Goal: Task Accomplishment & Management: Complete application form

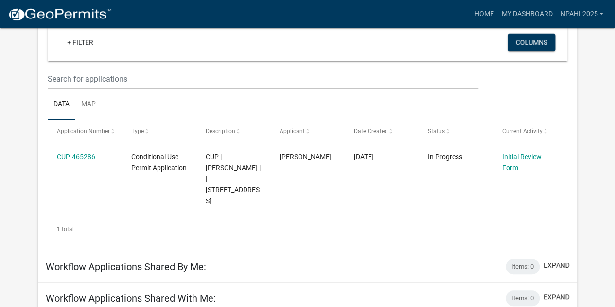
scroll to position [80, 0]
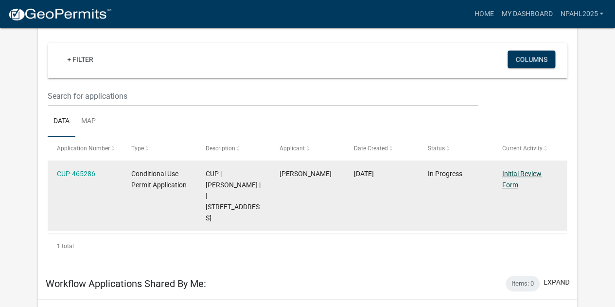
click at [512, 175] on link "Initial Review Form" at bounding box center [521, 179] width 39 height 19
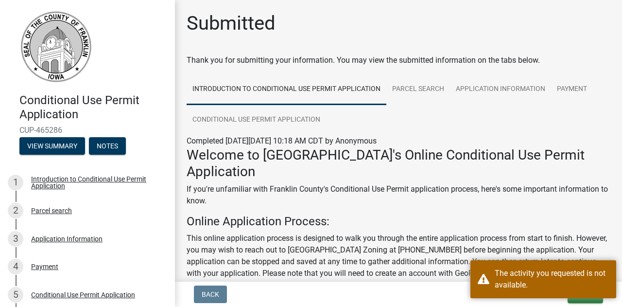
scroll to position [49, 0]
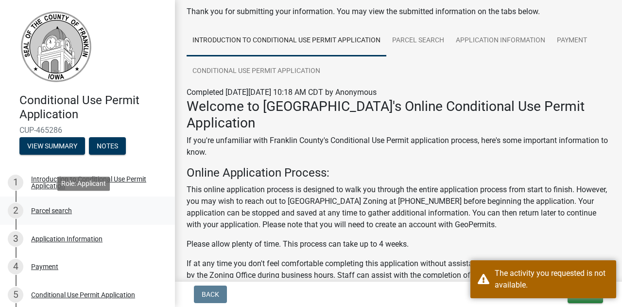
click at [58, 204] on div "2 Parcel search" at bounding box center [84, 211] width 152 height 16
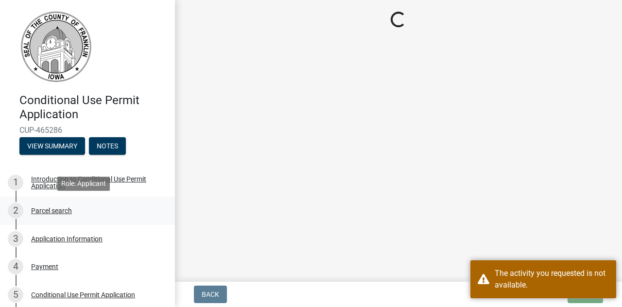
scroll to position [0, 0]
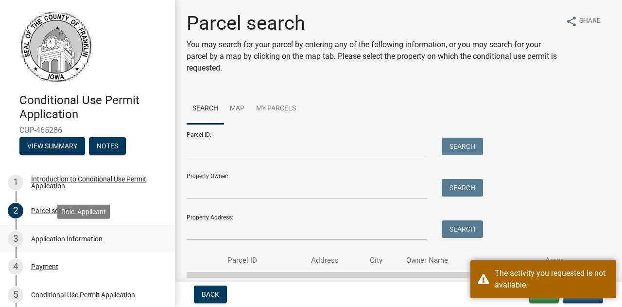
click at [72, 238] on div "Application Information" at bounding box center [66, 238] width 71 height 7
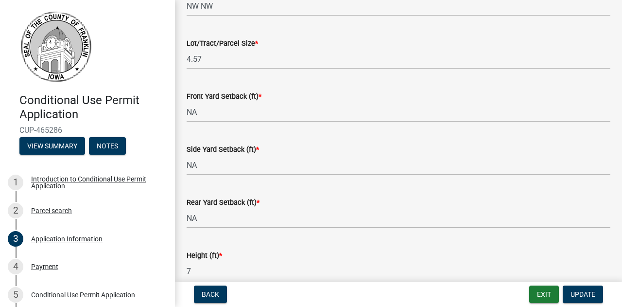
scroll to position [438, 0]
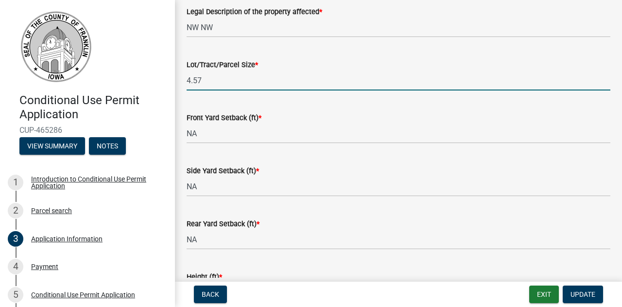
drag, startPoint x: 215, startPoint y: 78, endPoint x: 159, endPoint y: 74, distance: 55.6
click at [159, 74] on div "Conditional Use Permit Application CUP-465286 View Summary Notes 1 Introduction…" at bounding box center [311, 153] width 622 height 307
paste input "9.26 ac"
paste input "Actual area for the site is 5.58 ac."
click at [335, 84] on input "9.26 ac disturbance area. Actual area for the site is 5.58 ac." at bounding box center [399, 81] width 424 height 20
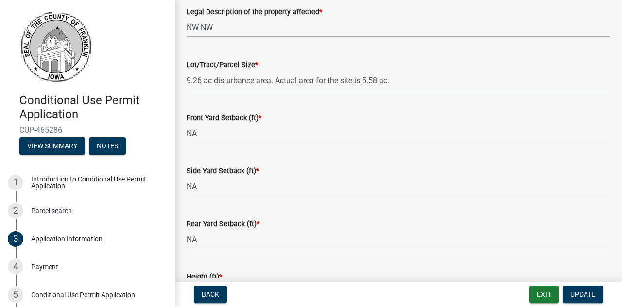
click at [341, 82] on input "9.26 ac disturbance area. Actual area for the site is 5.58 ac." at bounding box center [399, 81] width 424 height 20
type input "9.26 ac disturbance area. Actual area for the [PERSON_NAME] site is 5.58 ac."
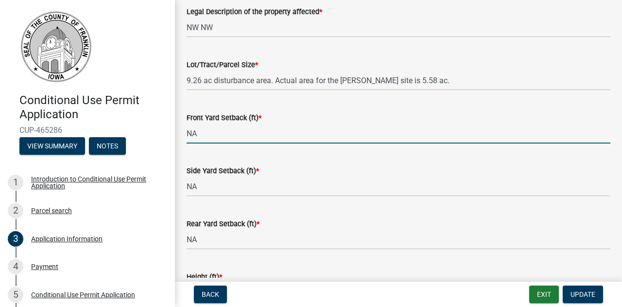
click at [303, 131] on input "NA" at bounding box center [399, 134] width 424 height 20
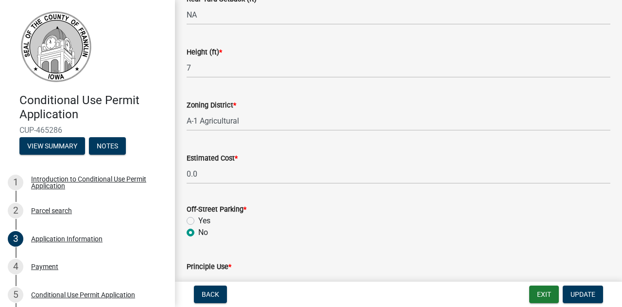
scroll to position [681, 0]
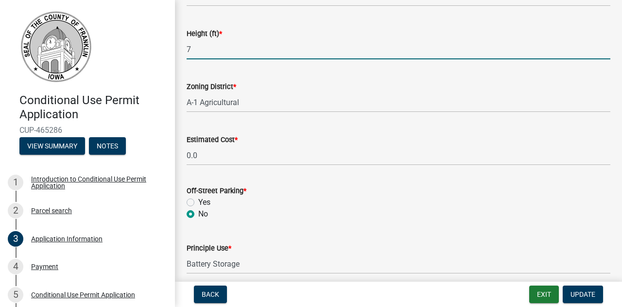
click at [206, 53] on input "7" at bounding box center [399, 49] width 424 height 20
type input "7"
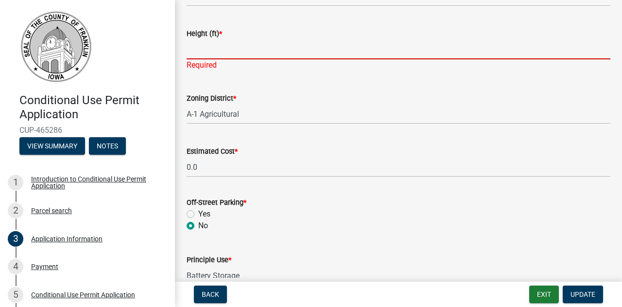
paste input "Fence height is 7’ but there is the possibility of 17’ noise walls"
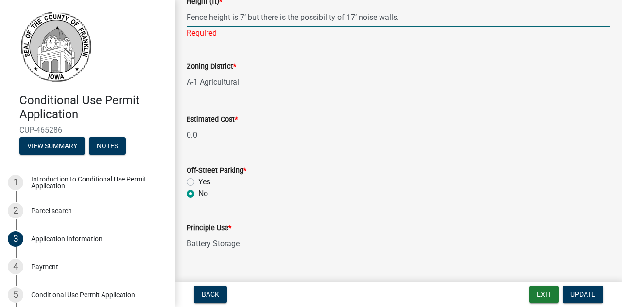
scroll to position [729, 0]
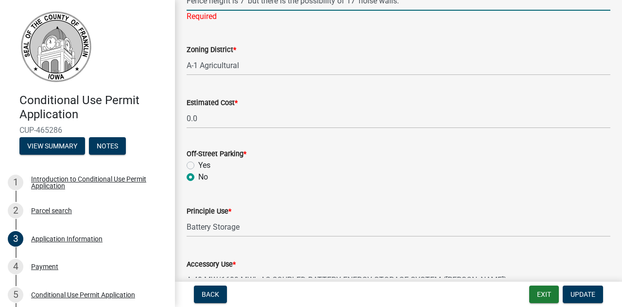
type input "Fence height is 7’ but there is the possibility of 17’ noise walls."
click at [236, 115] on input "0.0" at bounding box center [399, 118] width 424 height 20
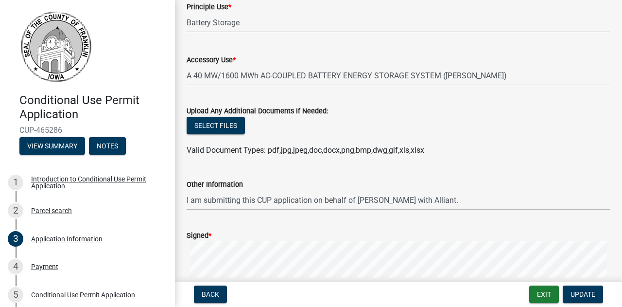
scroll to position [924, 0]
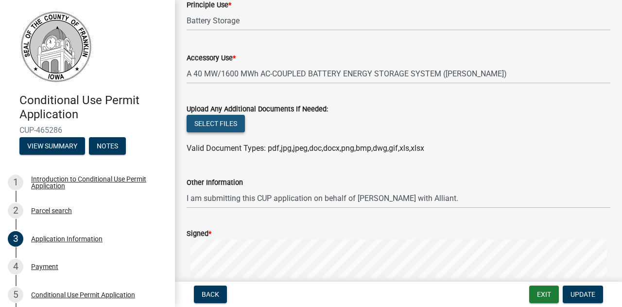
click at [230, 121] on button "Select files" at bounding box center [216, 124] width 58 height 18
click at [233, 123] on button "Select files" at bounding box center [216, 124] width 58 height 18
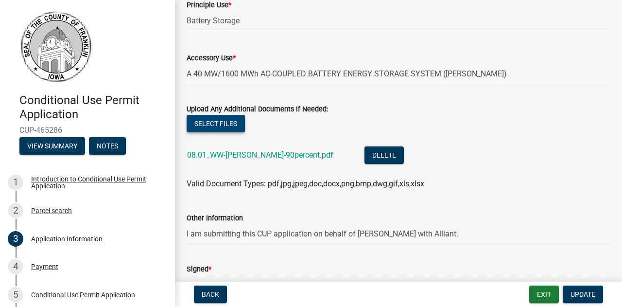
click at [217, 117] on button "Select files" at bounding box center [216, 124] width 58 height 18
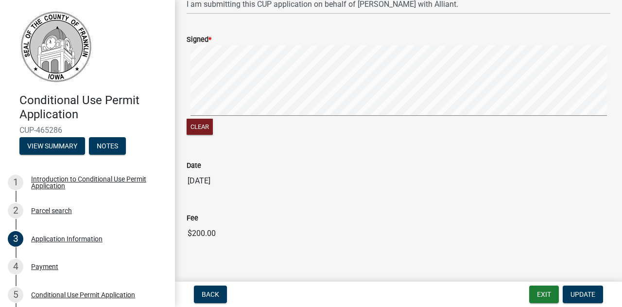
scroll to position [1199, 0]
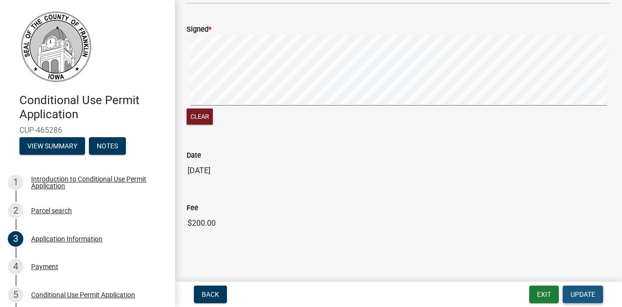
click at [577, 295] on span "Update" at bounding box center [583, 294] width 25 height 8
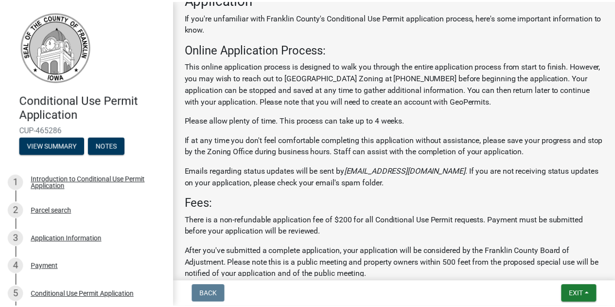
scroll to position [232, 0]
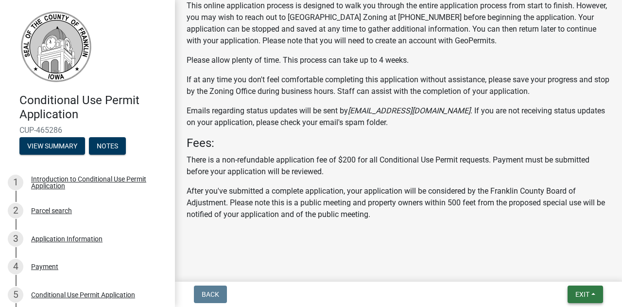
click at [584, 294] on span "Exit" at bounding box center [583, 294] width 14 height 8
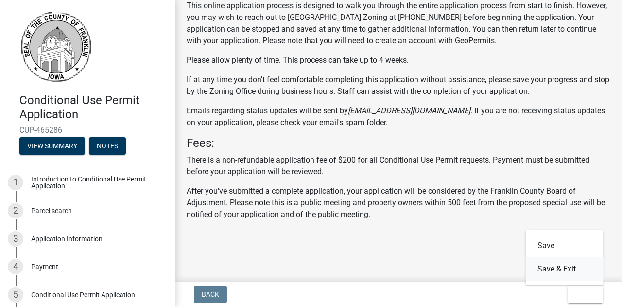
click at [565, 268] on button "Save & Exit" at bounding box center [565, 268] width 78 height 23
